Goal: Transaction & Acquisition: Purchase product/service

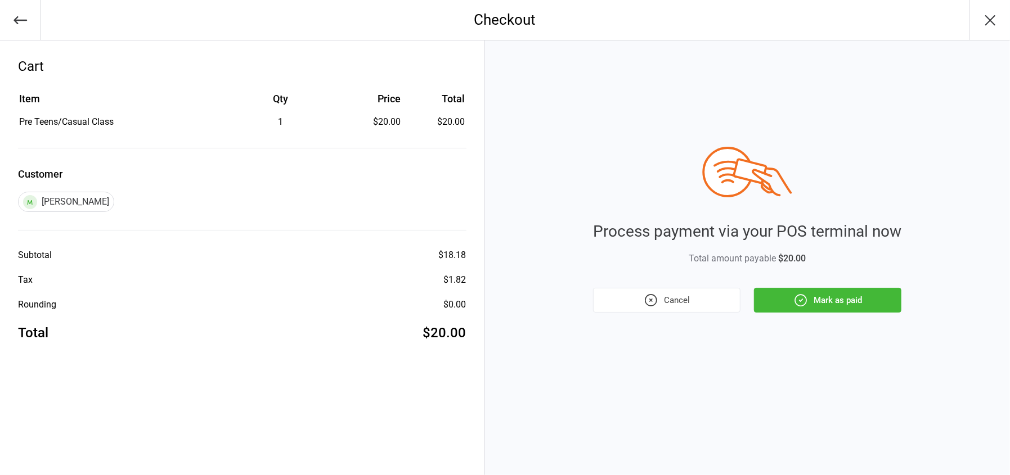
click at [815, 286] on div "Process payment via your POS terminal now Total amount payable $20.00 Cancel Ma…" at bounding box center [747, 230] width 308 height 166
click at [827, 317] on div "Process payment via your POS terminal now Total amount payable $20.00 Cancel Ma…" at bounding box center [747, 257] width 525 height 435
click at [823, 303] on button "Mark as paid" at bounding box center [827, 300] width 147 height 25
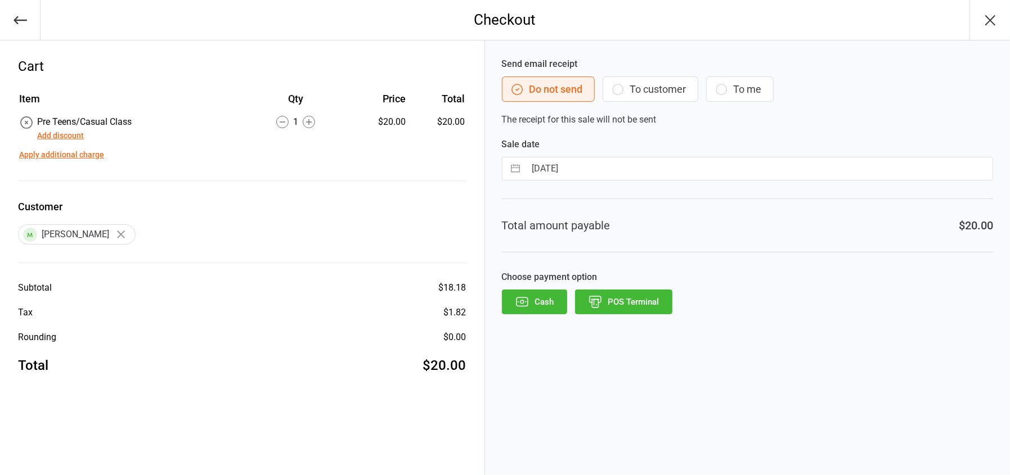
click at [642, 309] on button "POS Terminal" at bounding box center [623, 302] width 97 height 25
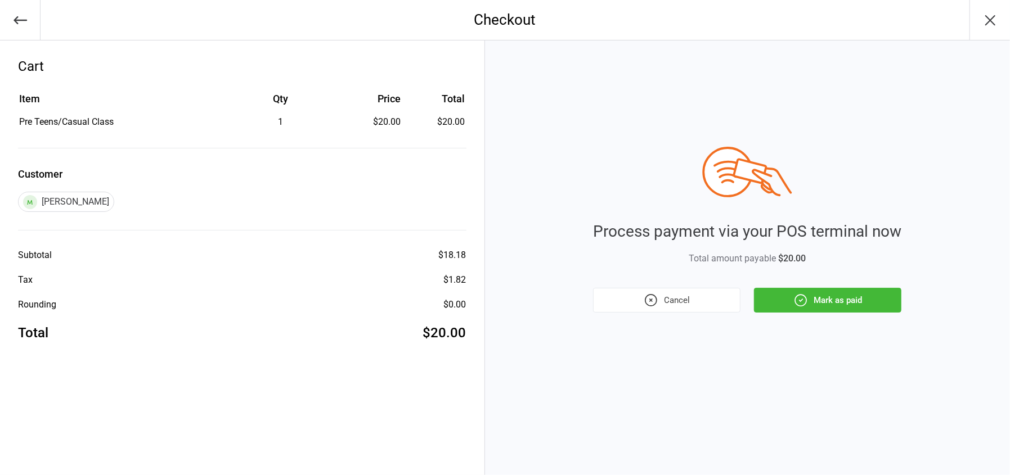
click at [843, 317] on div "Process payment via your POS terminal now Total amount payable $20.00 Cancel Ma…" at bounding box center [747, 257] width 525 height 435
click at [828, 304] on button "Mark as paid" at bounding box center [827, 300] width 147 height 25
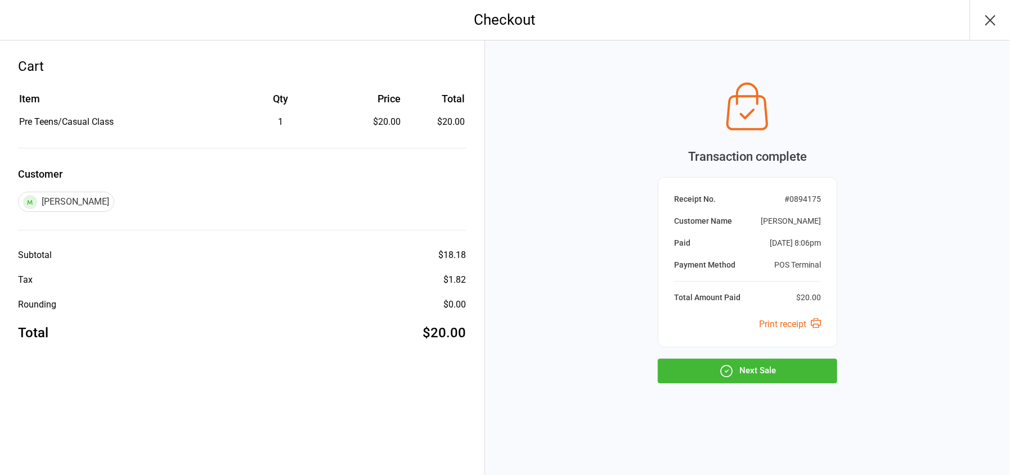
click at [773, 371] on button "Next Sale" at bounding box center [747, 371] width 179 height 25
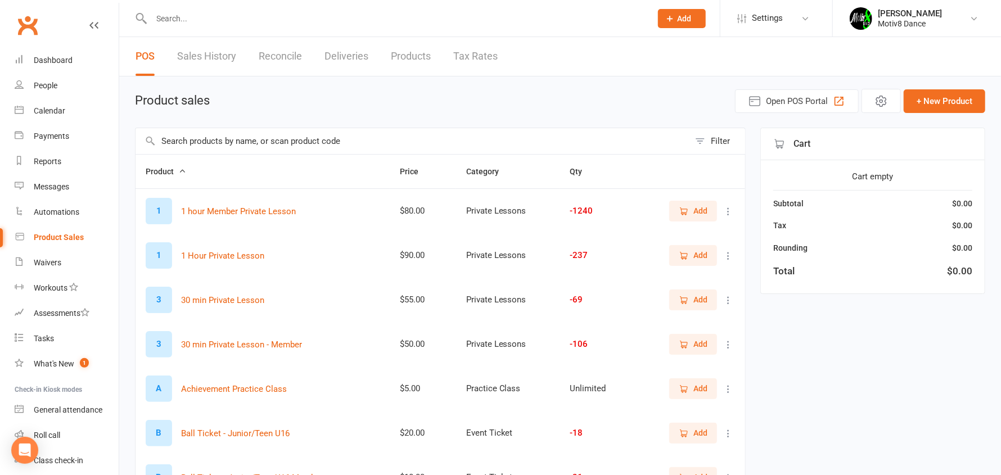
click at [201, 22] on input "text" at bounding box center [396, 19] width 496 height 16
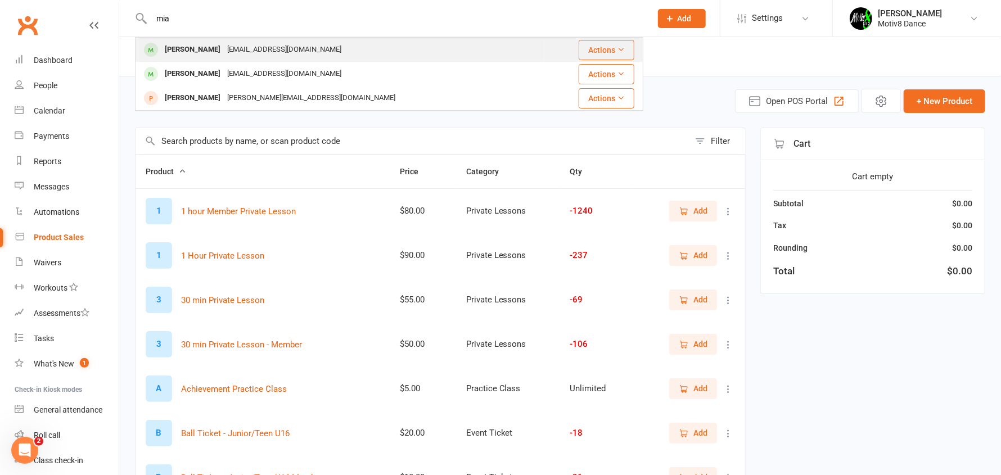
type input "mia"
click at [240, 51] on div "[EMAIL_ADDRESS][DOMAIN_NAME]" at bounding box center [284, 50] width 121 height 16
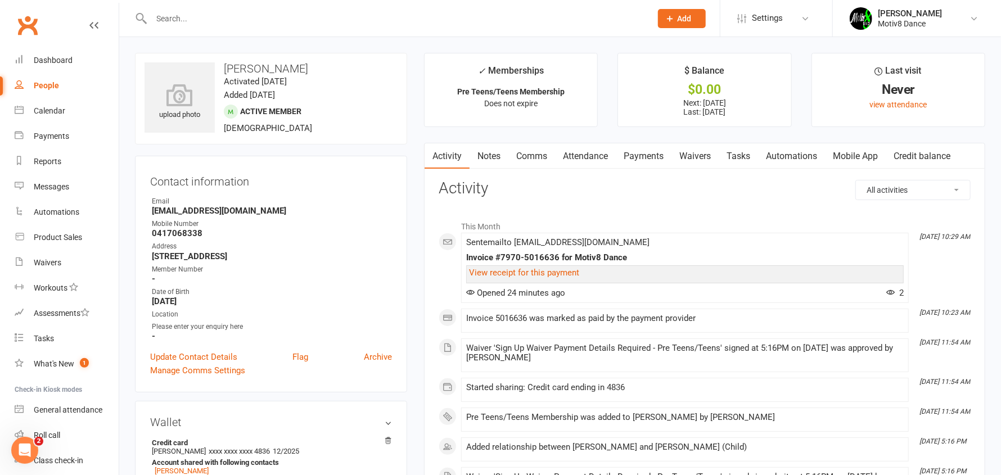
drag, startPoint x: 203, startPoint y: 13, endPoint x: 165, endPoint y: 18, distance: 38.5
click at [165, 17] on input "text" at bounding box center [396, 19] width 496 height 16
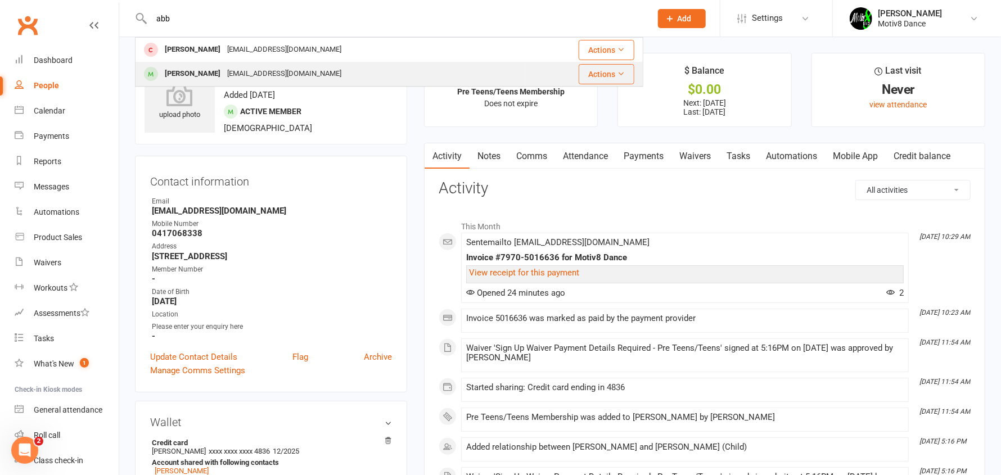
type input "abb"
click at [208, 70] on div "Abby Dobrohotoff" at bounding box center [192, 74] width 62 height 16
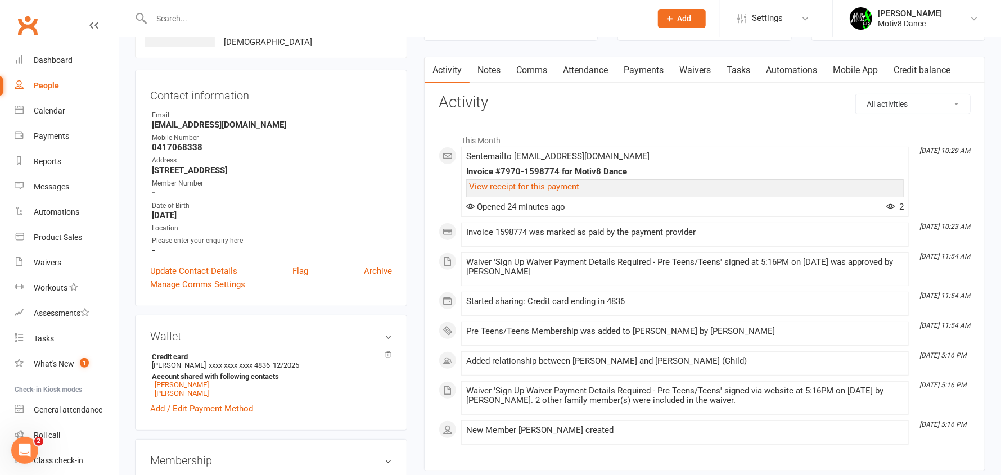
scroll to position [112, 0]
